Goal: Task Accomplishment & Management: Manage account settings

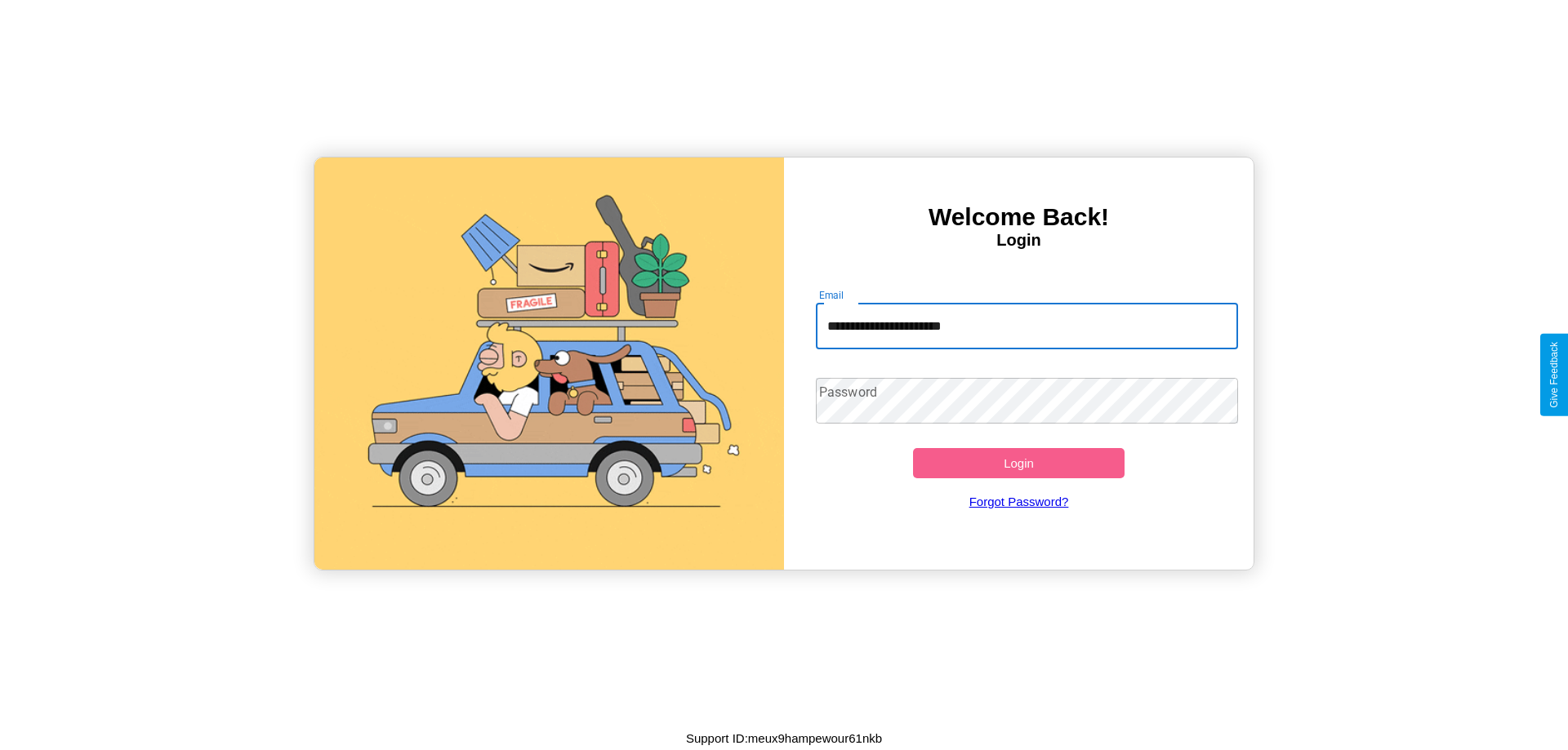
type input "**********"
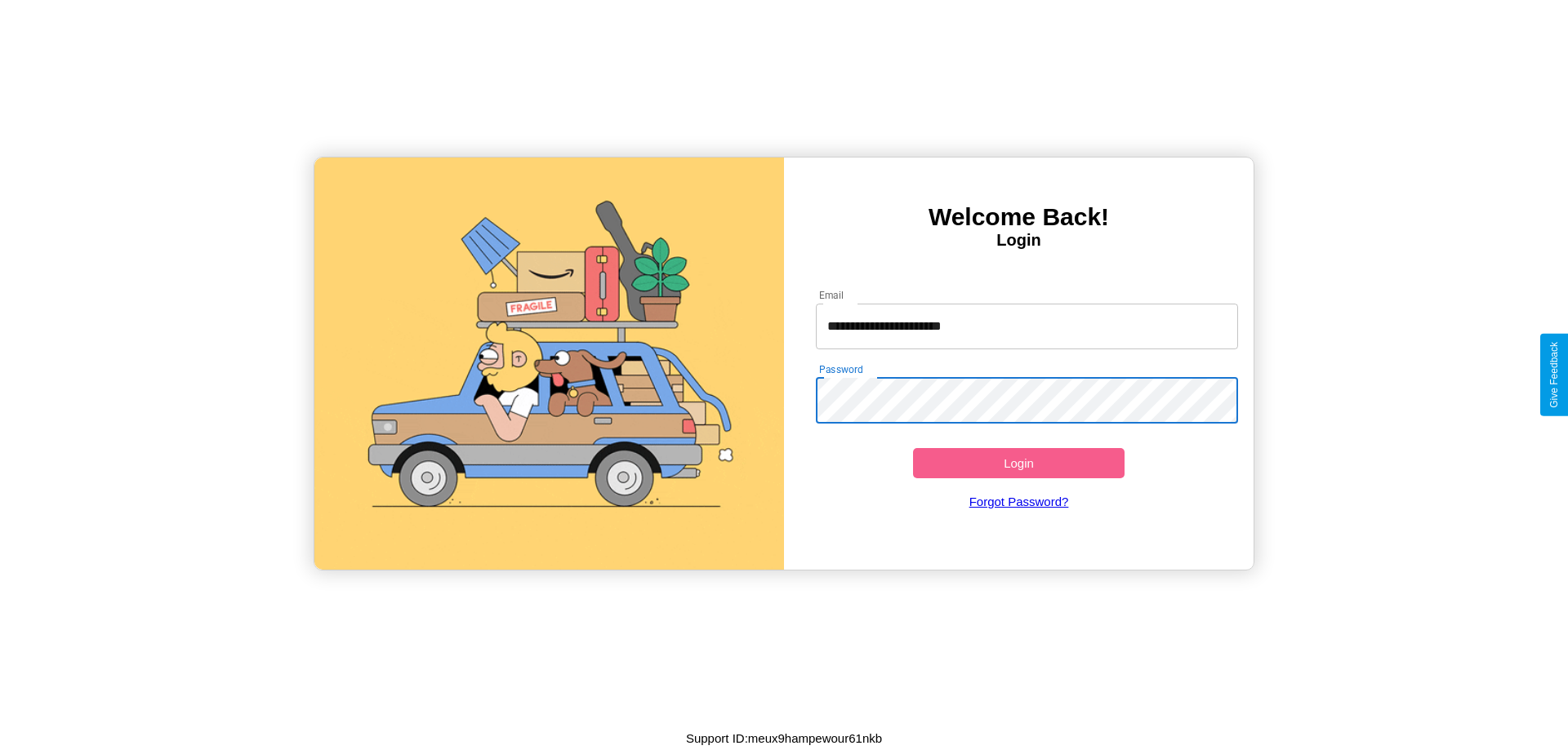
click at [1019, 463] on button "Login" at bounding box center [1019, 464] width 212 height 30
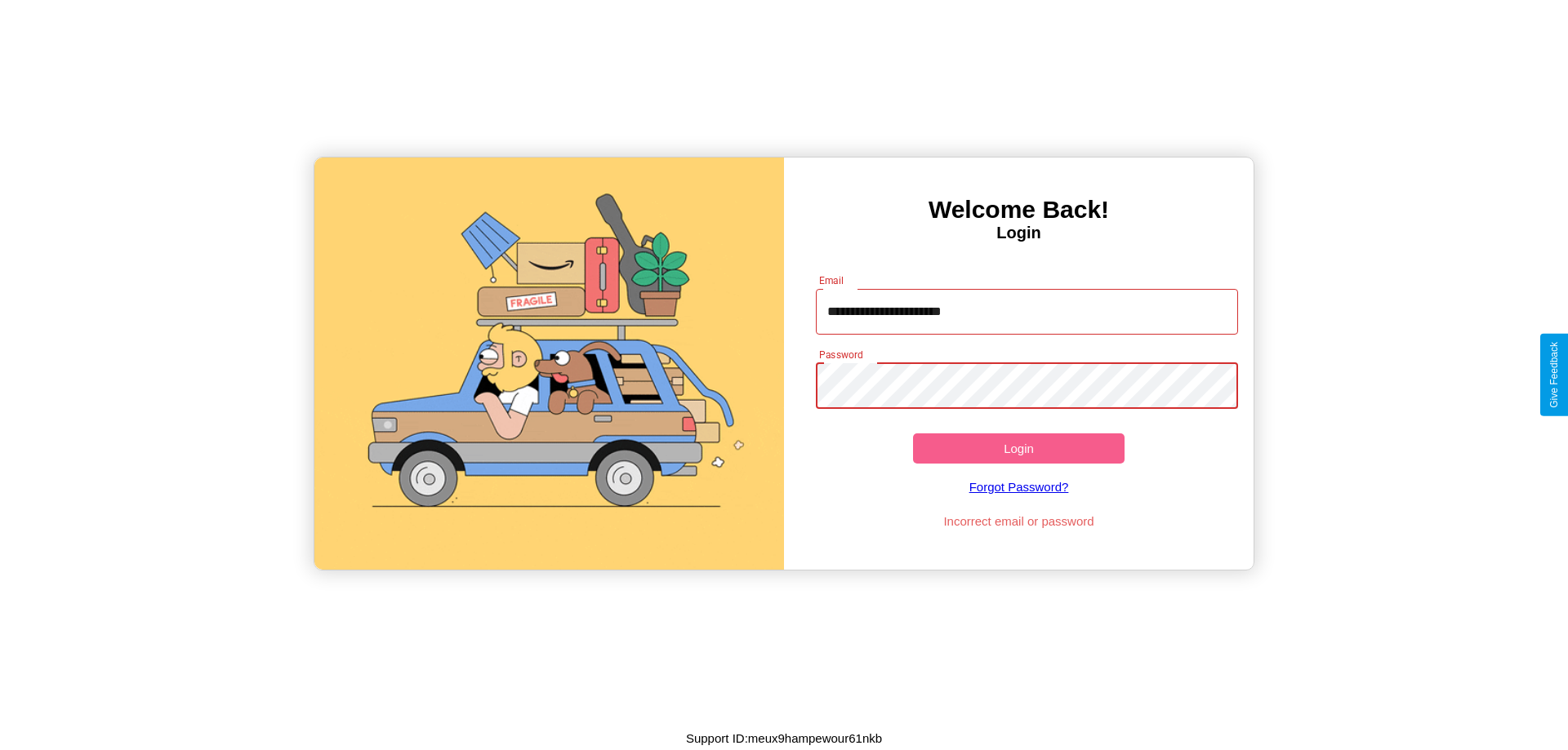
click at [1019, 448] on button "Login" at bounding box center [1019, 448] width 212 height 30
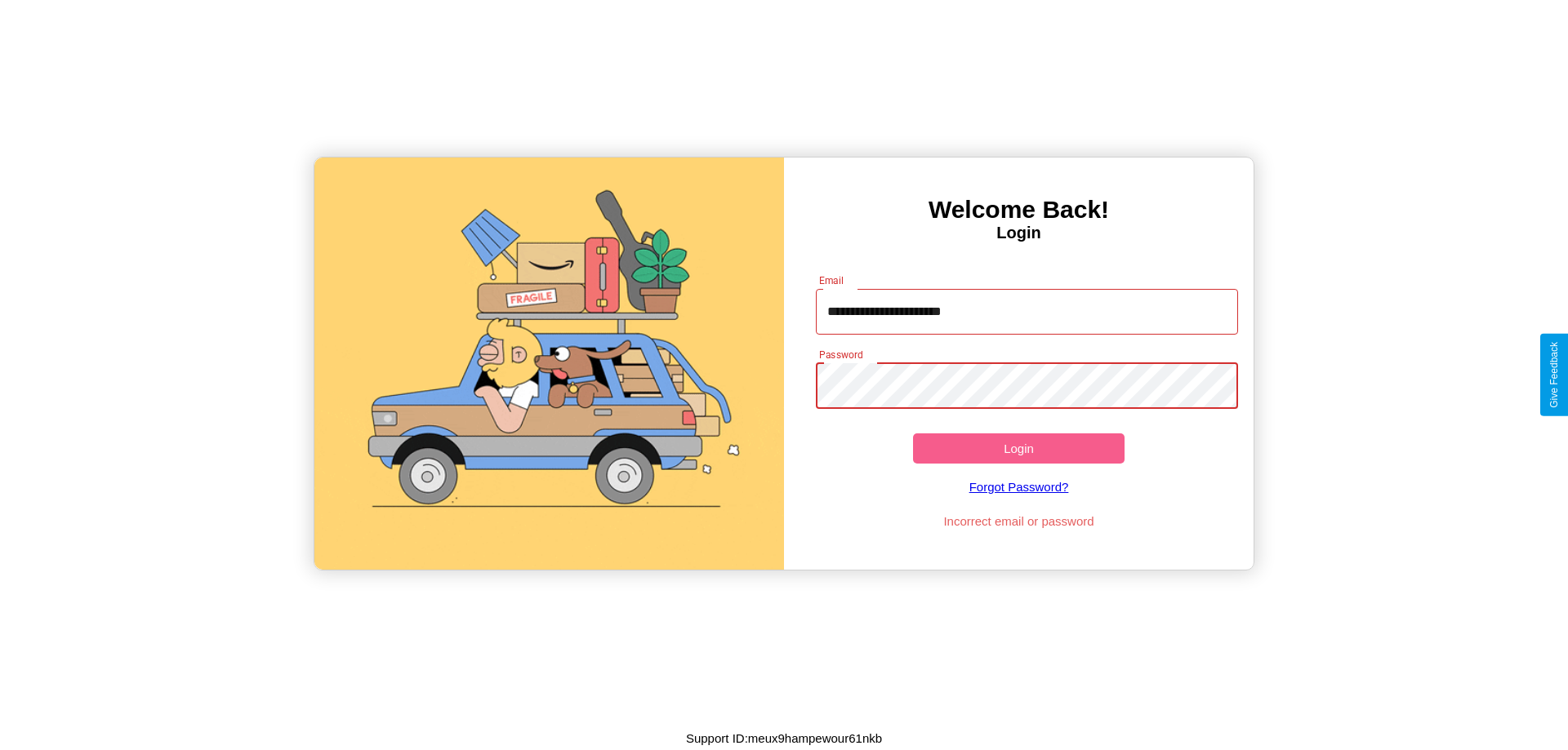
click at [1019, 448] on button "Login" at bounding box center [1019, 448] width 212 height 30
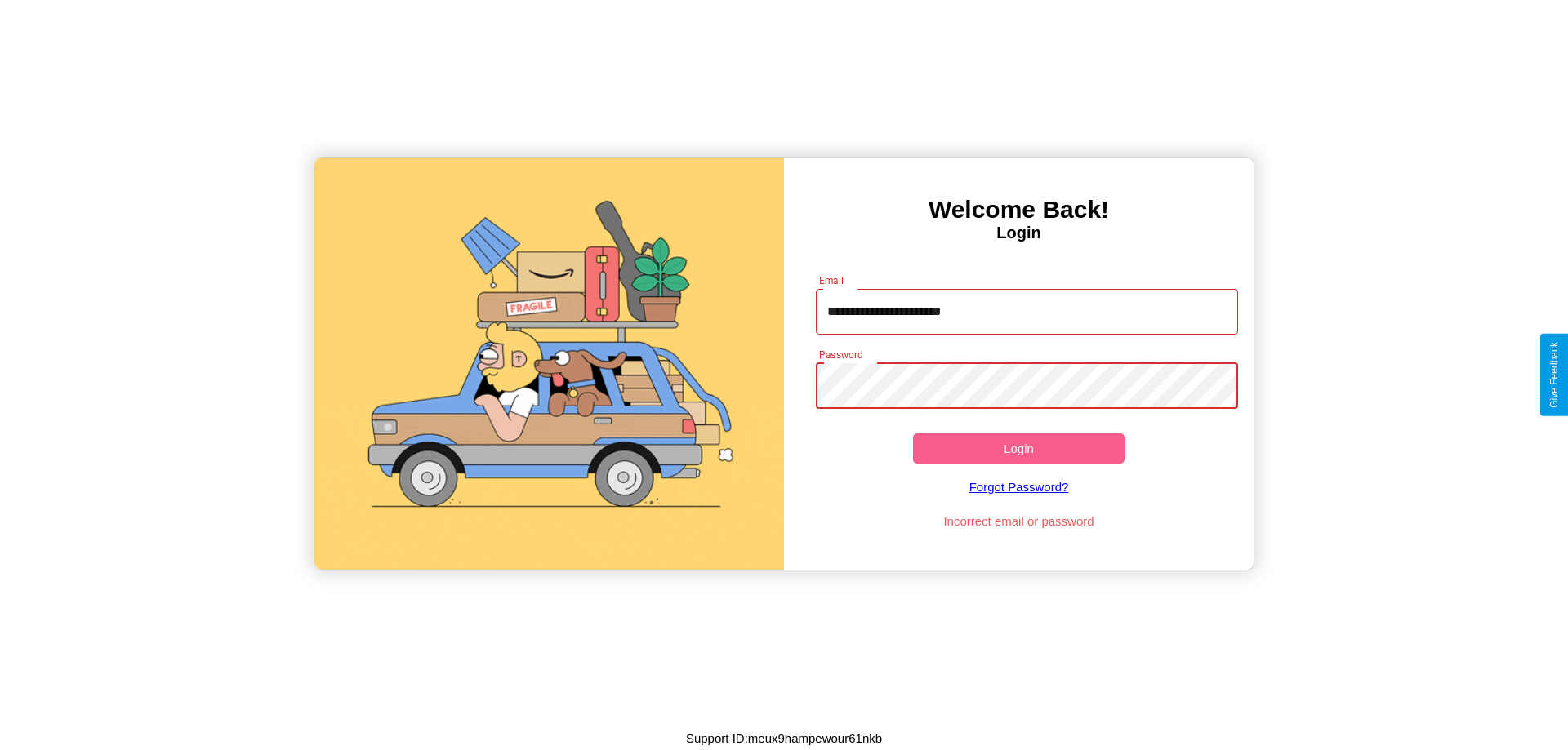
click at [1019, 448] on button "Login" at bounding box center [1019, 448] width 212 height 30
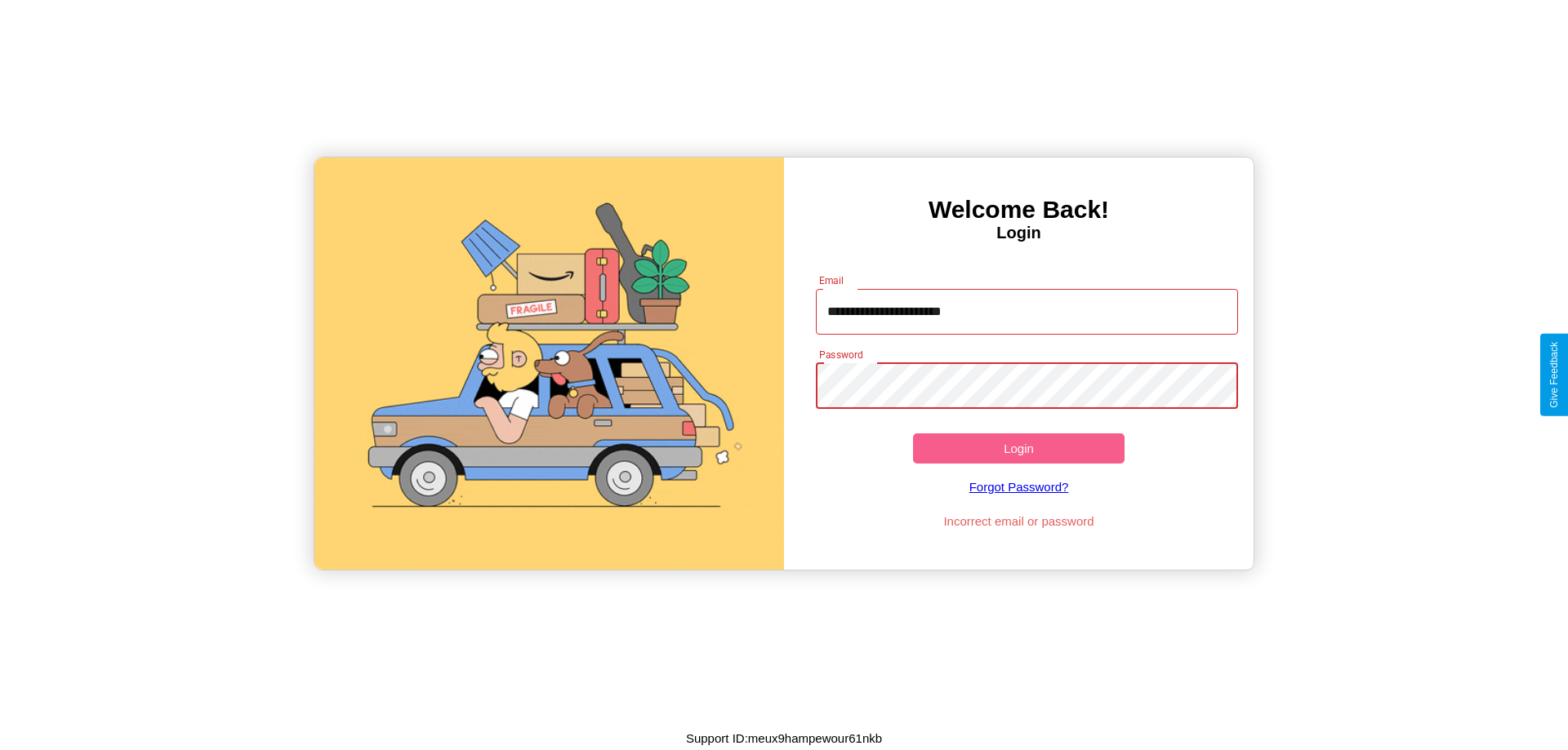
click at [1019, 448] on button "Login" at bounding box center [1019, 448] width 212 height 30
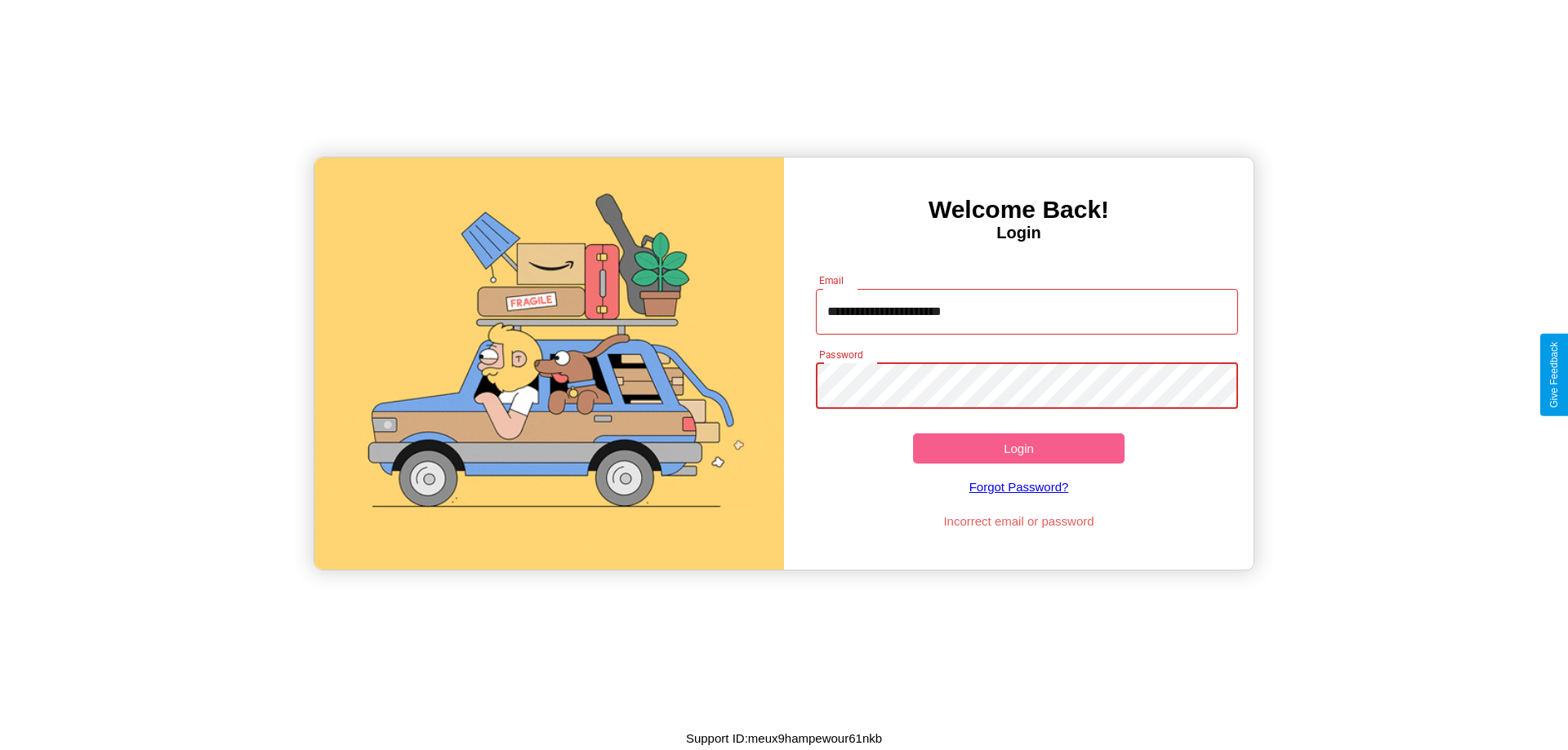
click at [1019, 448] on button "Login" at bounding box center [1019, 448] width 212 height 30
